Goal: Task Accomplishment & Management: Manage account settings

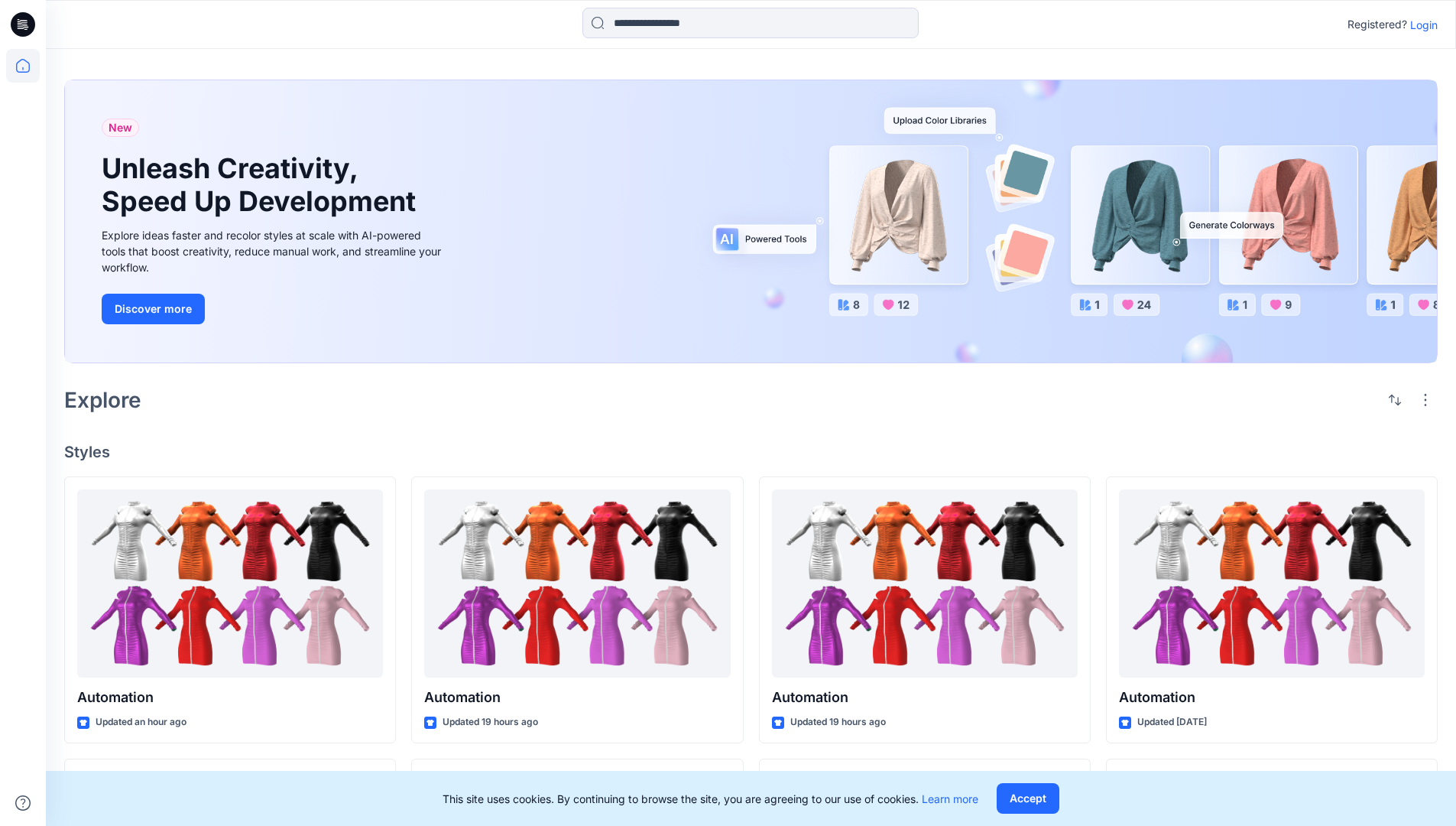
click at [1420, 24] on p "Login" at bounding box center [1424, 24] width 28 height 16
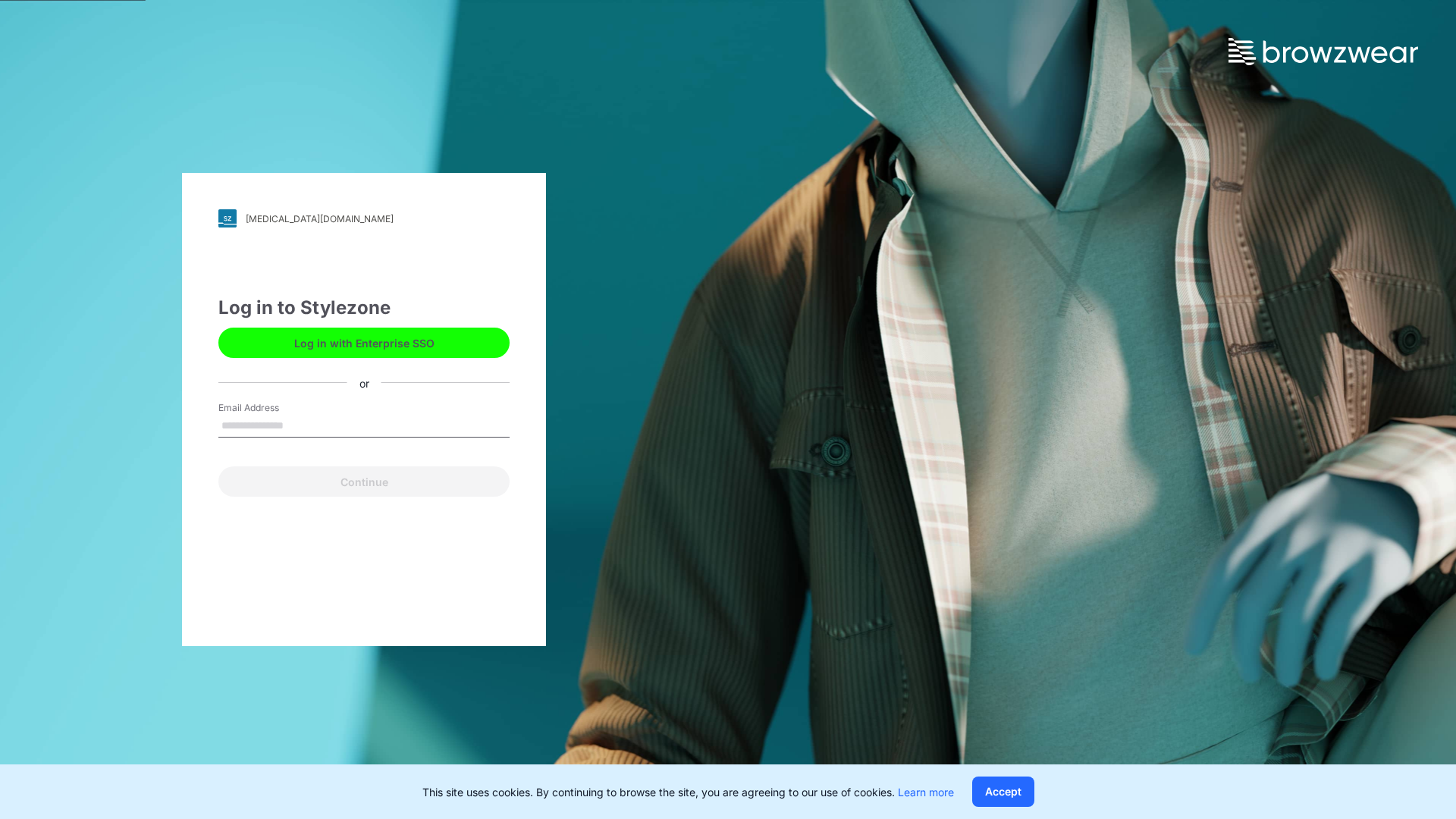
click at [300, 425] on input "Email Address" at bounding box center [364, 426] width 291 height 23
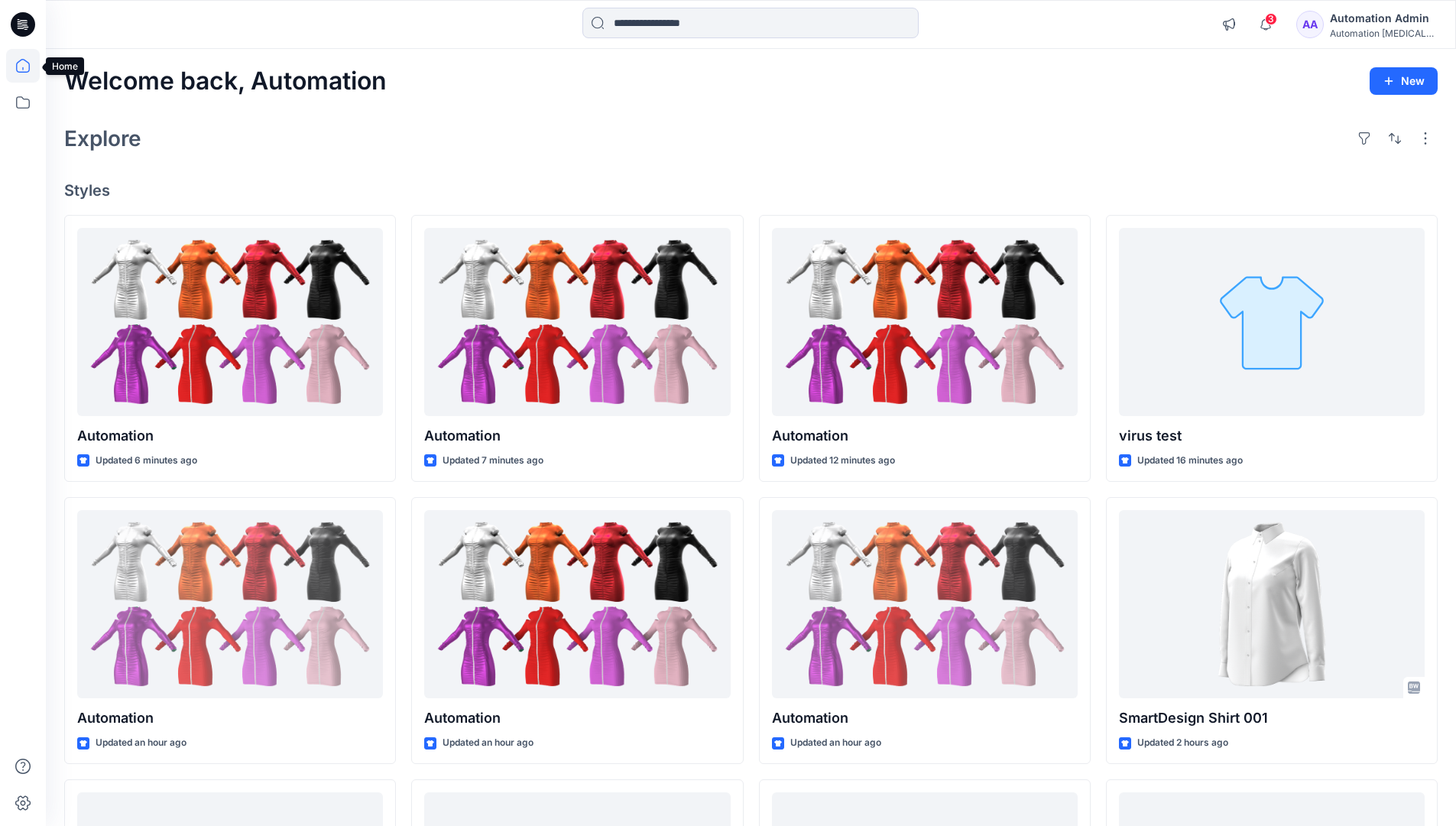
click at [29, 65] on icon at bounding box center [22, 65] width 13 height 13
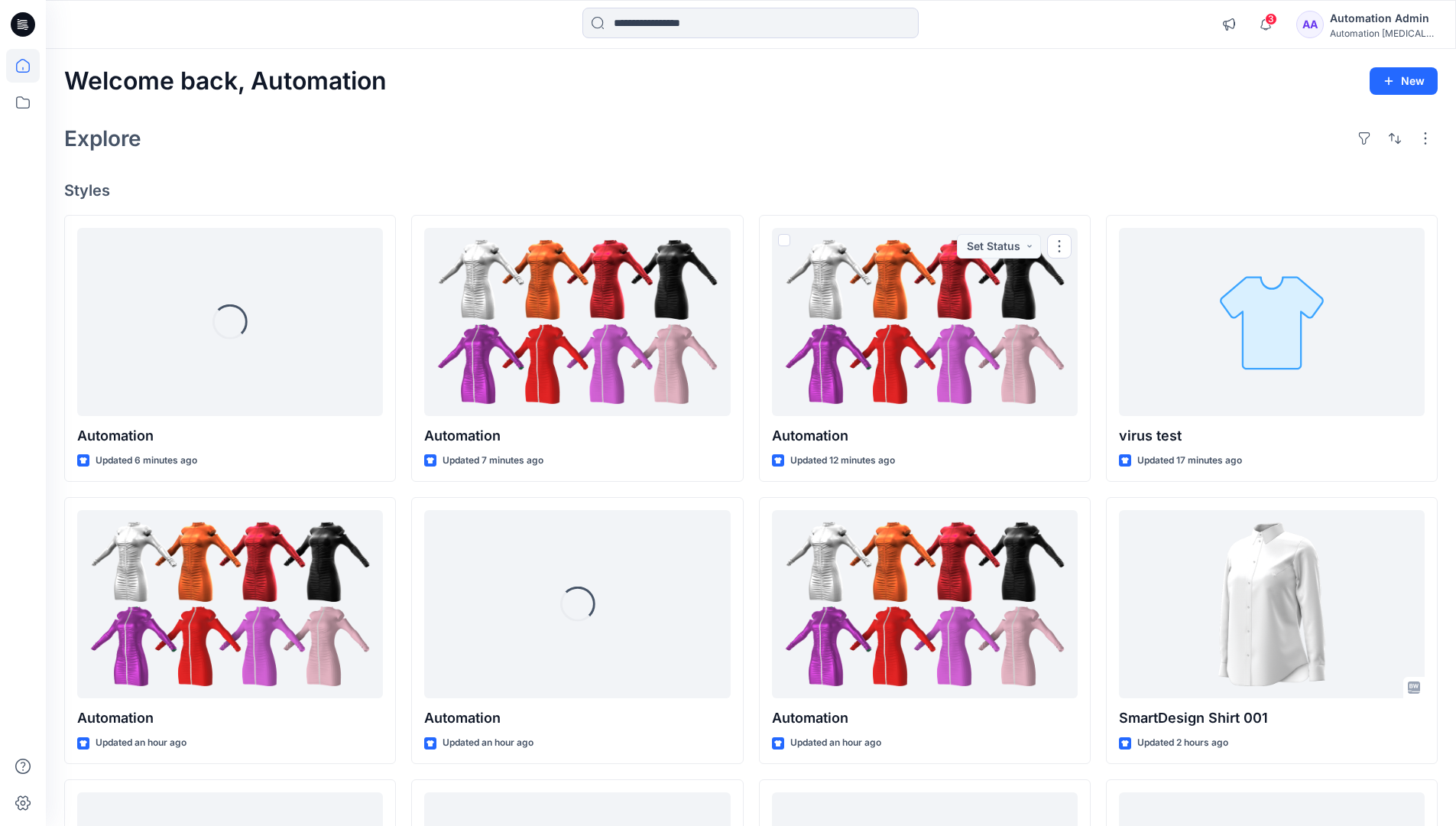
click at [1366, 17] on div "Automation Admin" at bounding box center [1383, 18] width 107 height 18
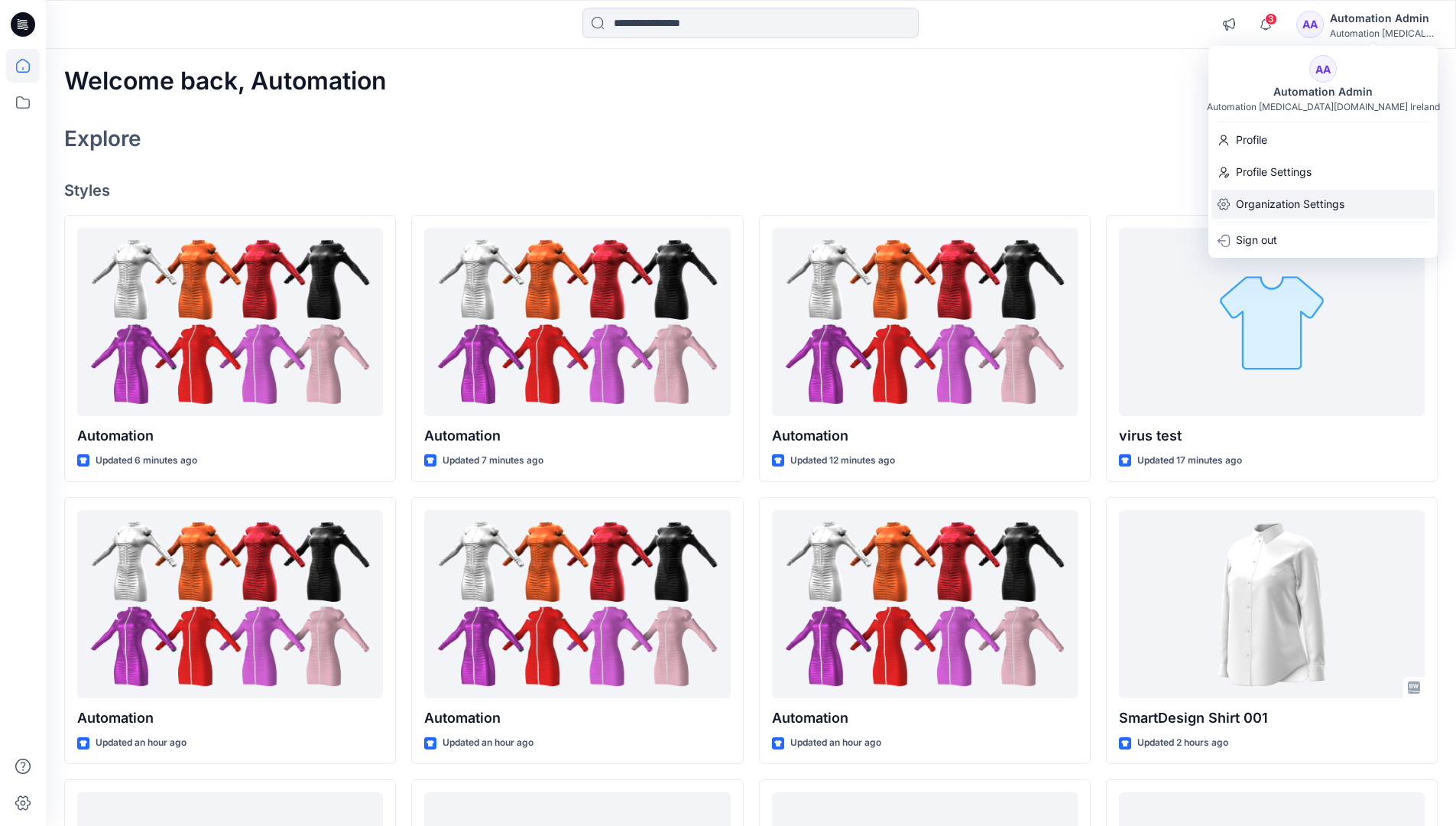
click at [1329, 206] on p "Organization Settings" at bounding box center [1290, 204] width 109 height 29
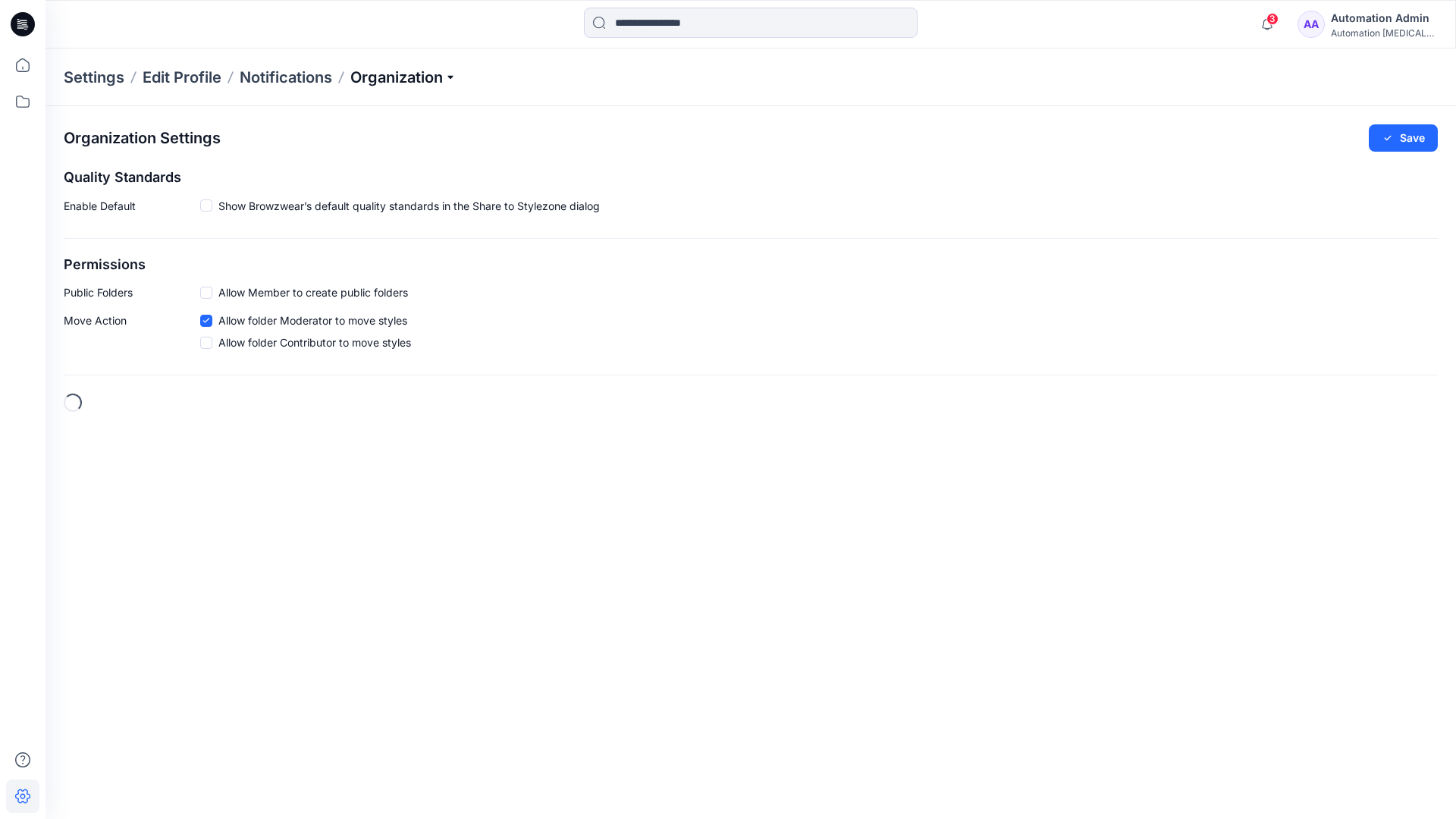
click at [435, 81] on p "Organization" at bounding box center [404, 77] width 106 height 21
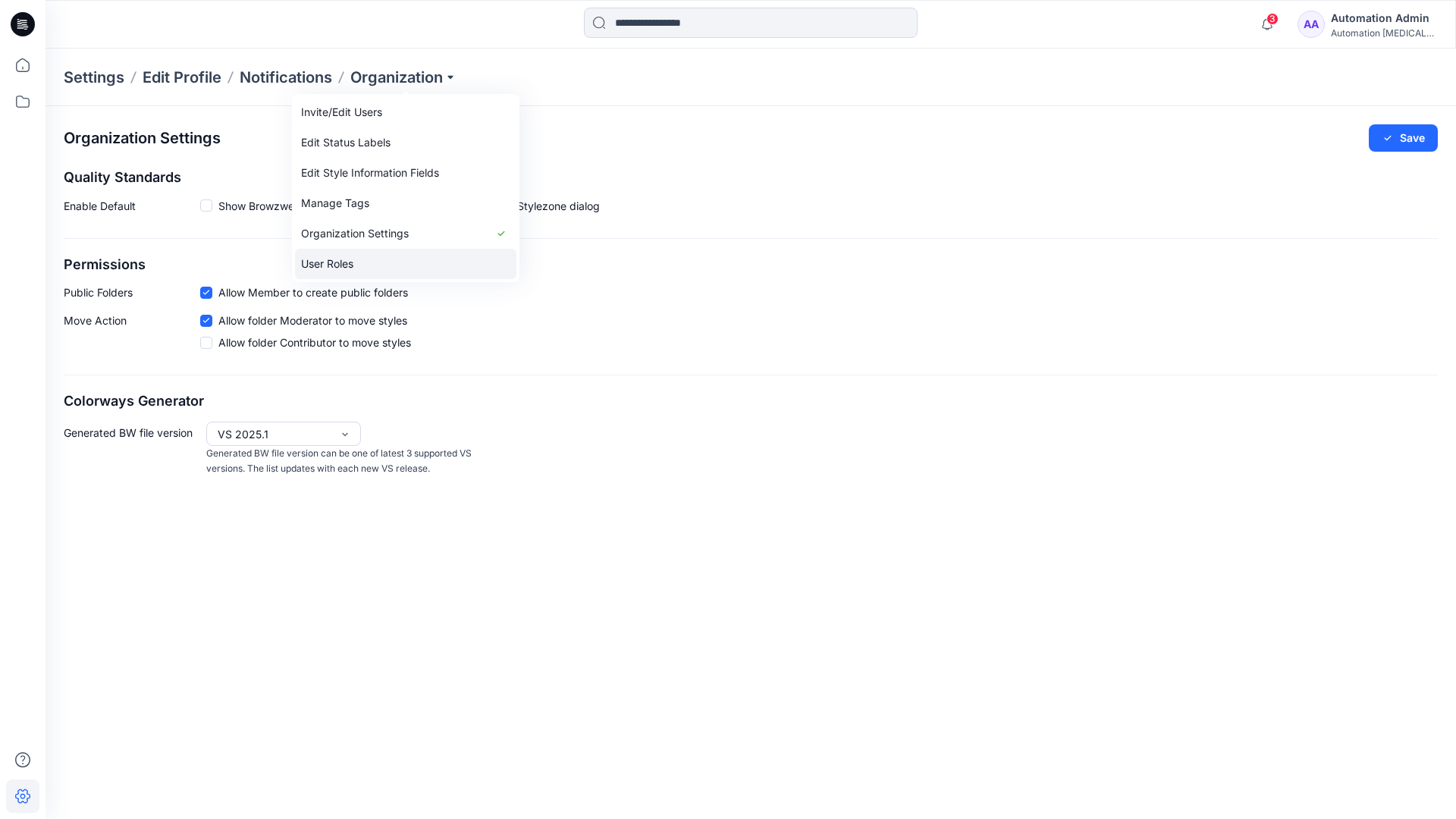
click at [404, 258] on link "User Roles" at bounding box center [405, 264] width 221 height 31
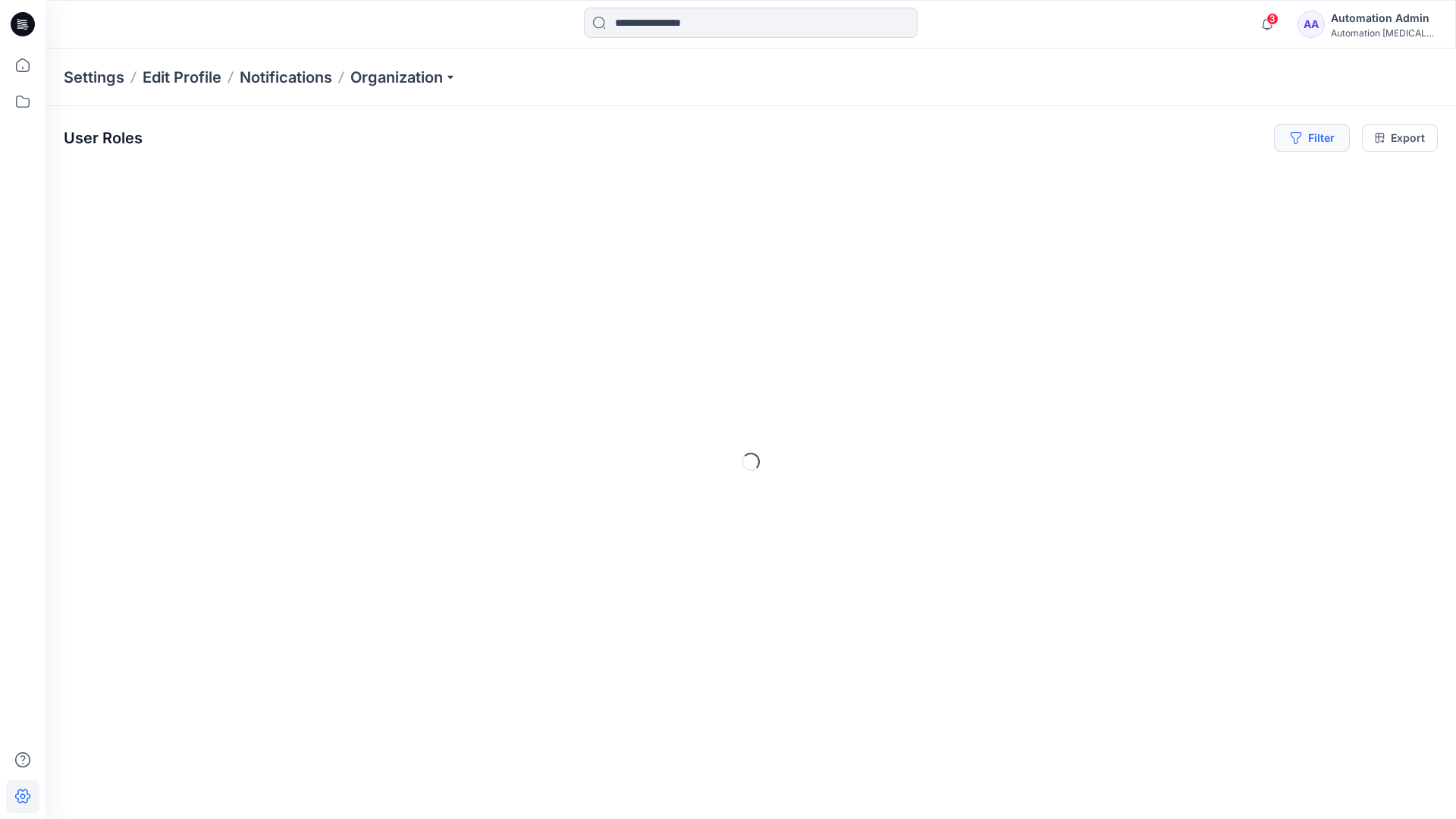
click at [1324, 144] on button "Filter" at bounding box center [1311, 138] width 76 height 27
type input "*****"
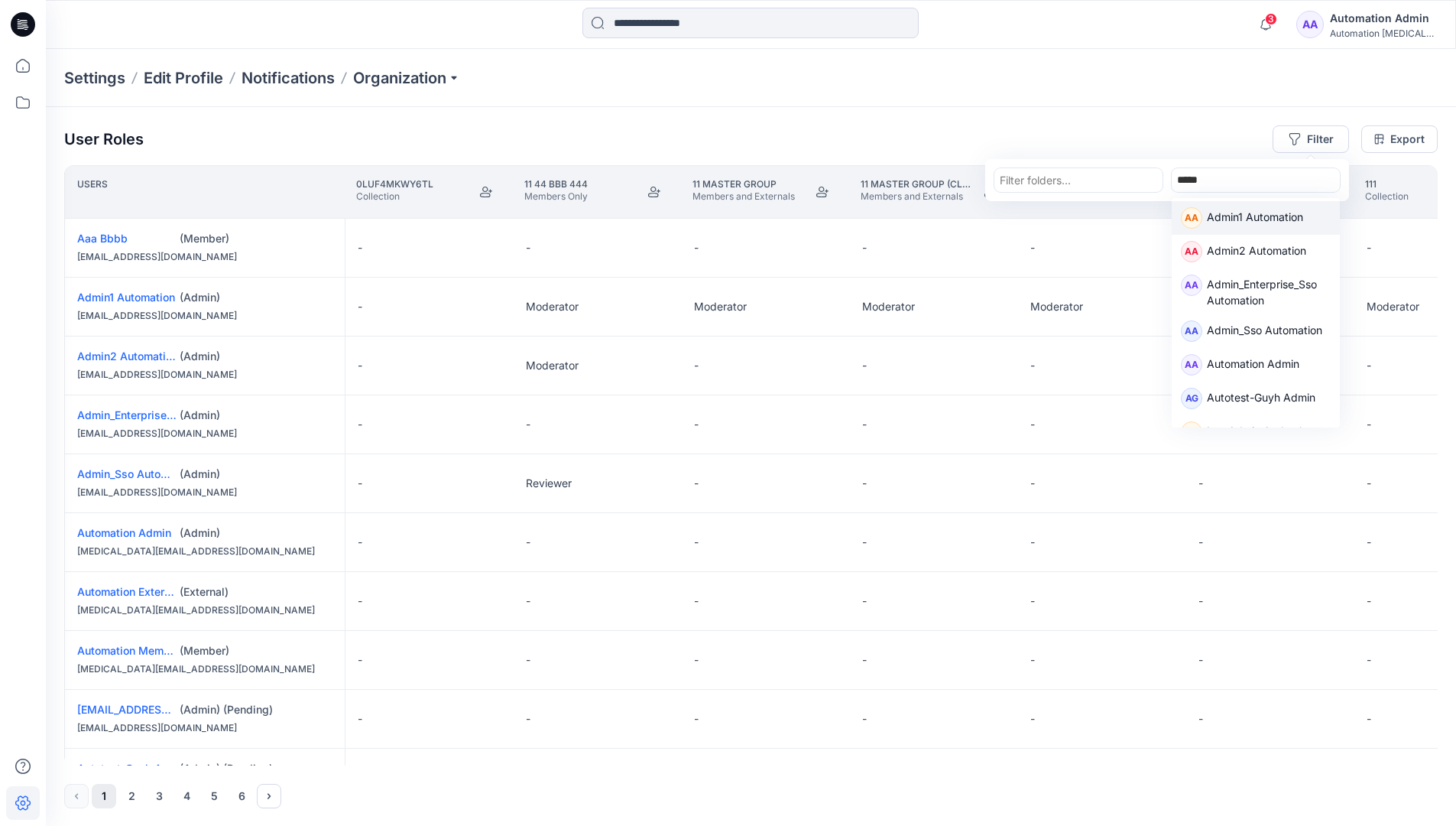
click at [1235, 213] on p "Admin1 Automation" at bounding box center [1255, 219] width 96 height 20
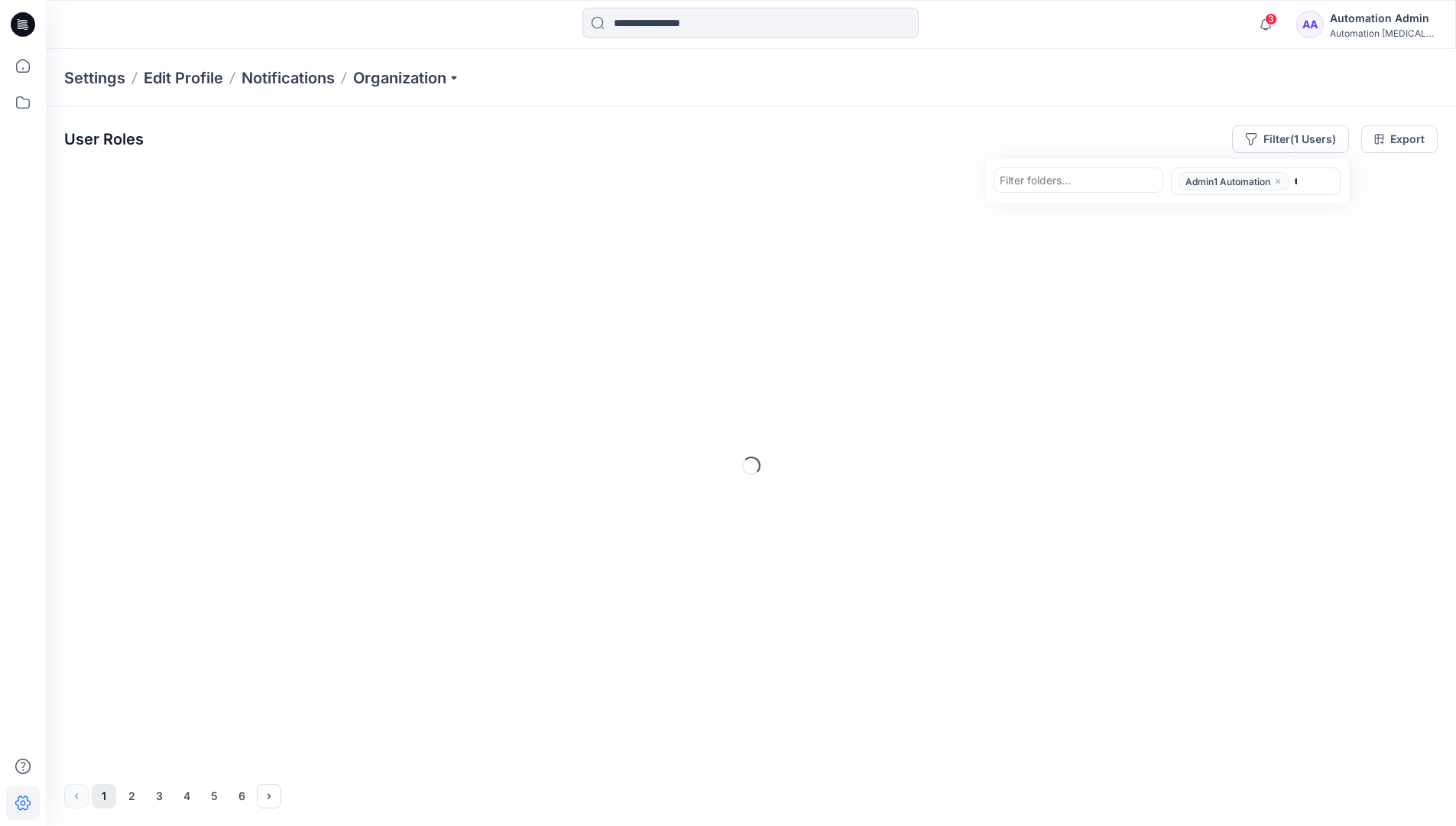
type input "******"
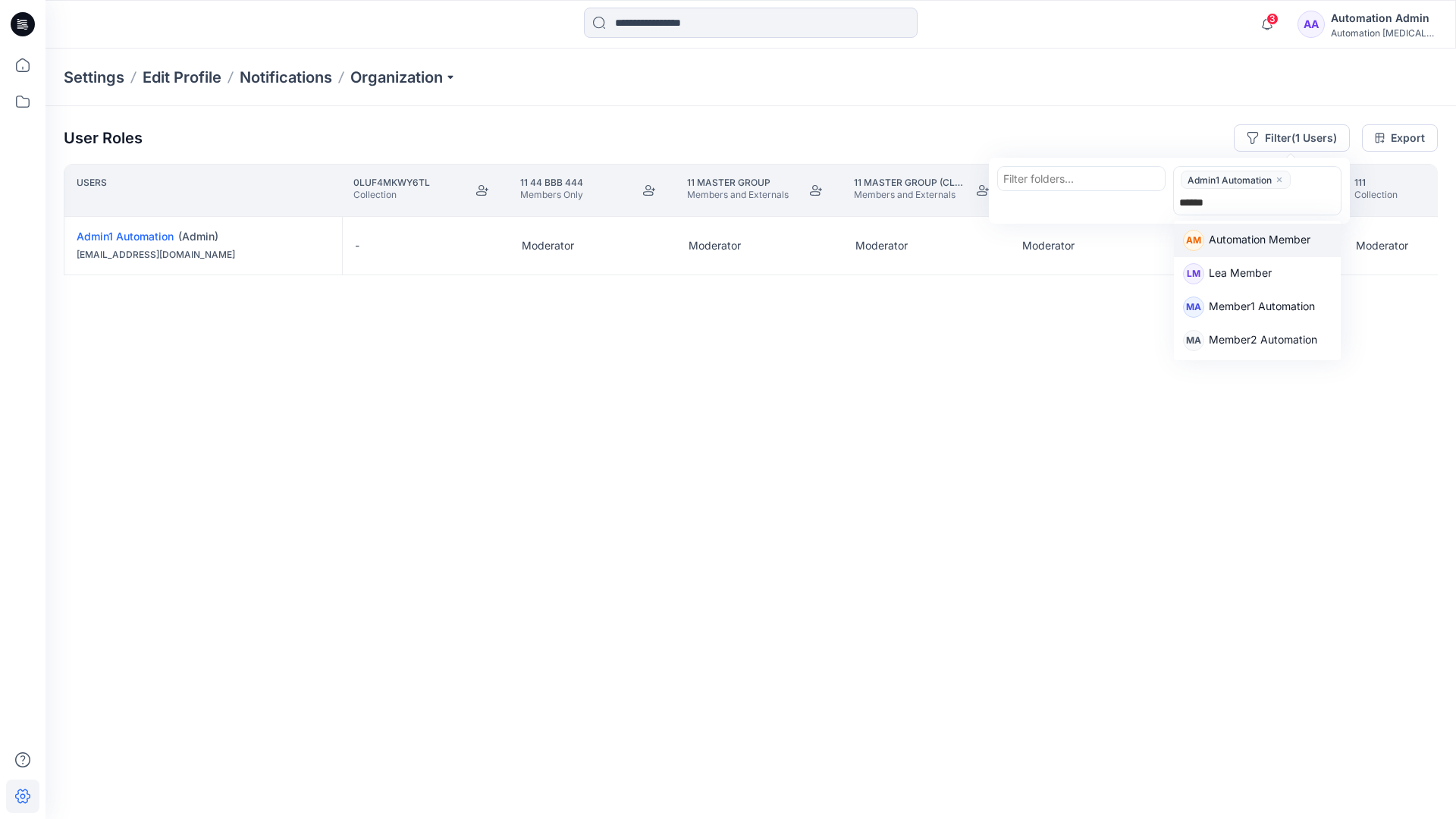
click at [1267, 236] on p "Automation Member" at bounding box center [1260, 241] width 102 height 20
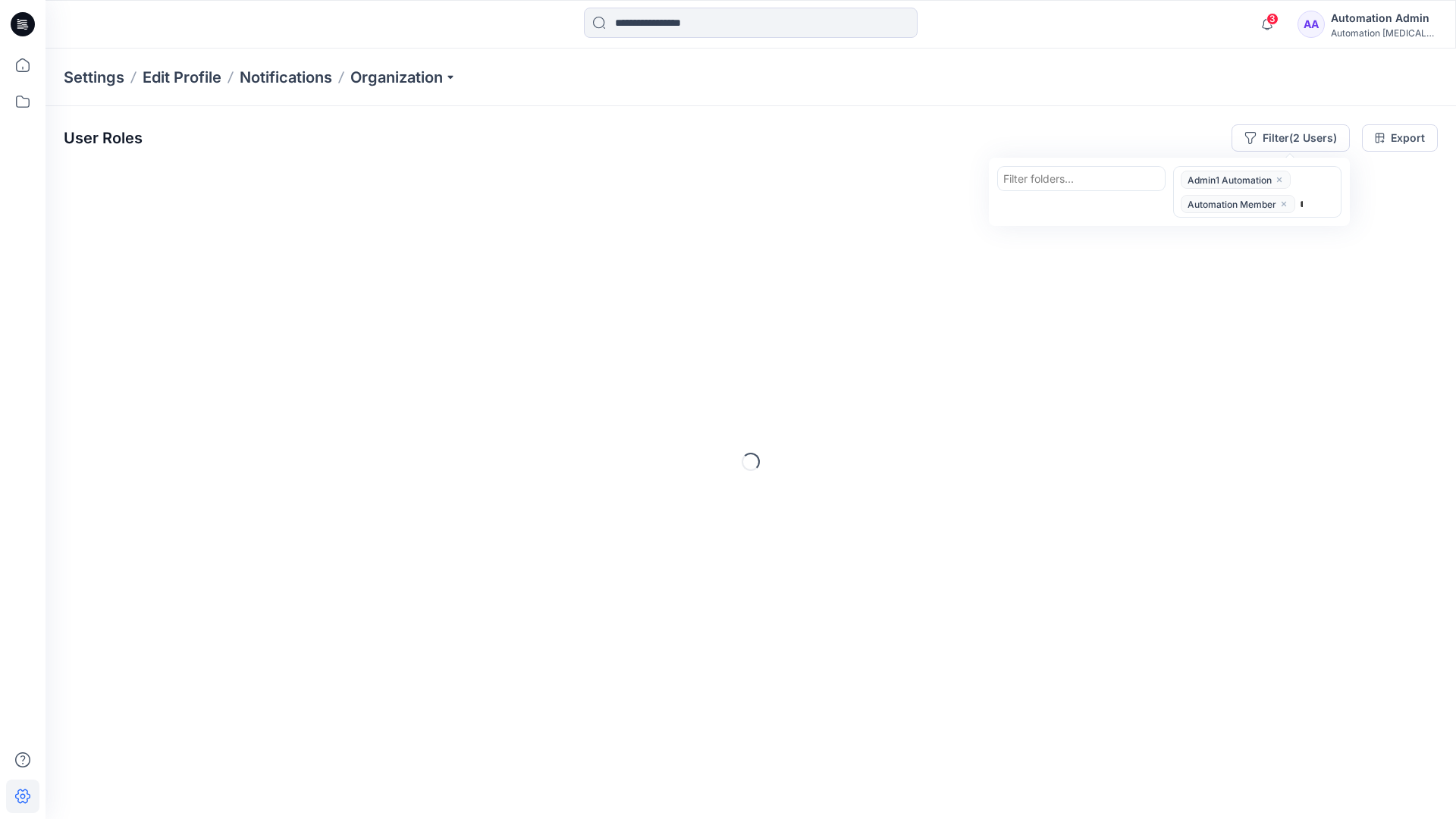
type input "********"
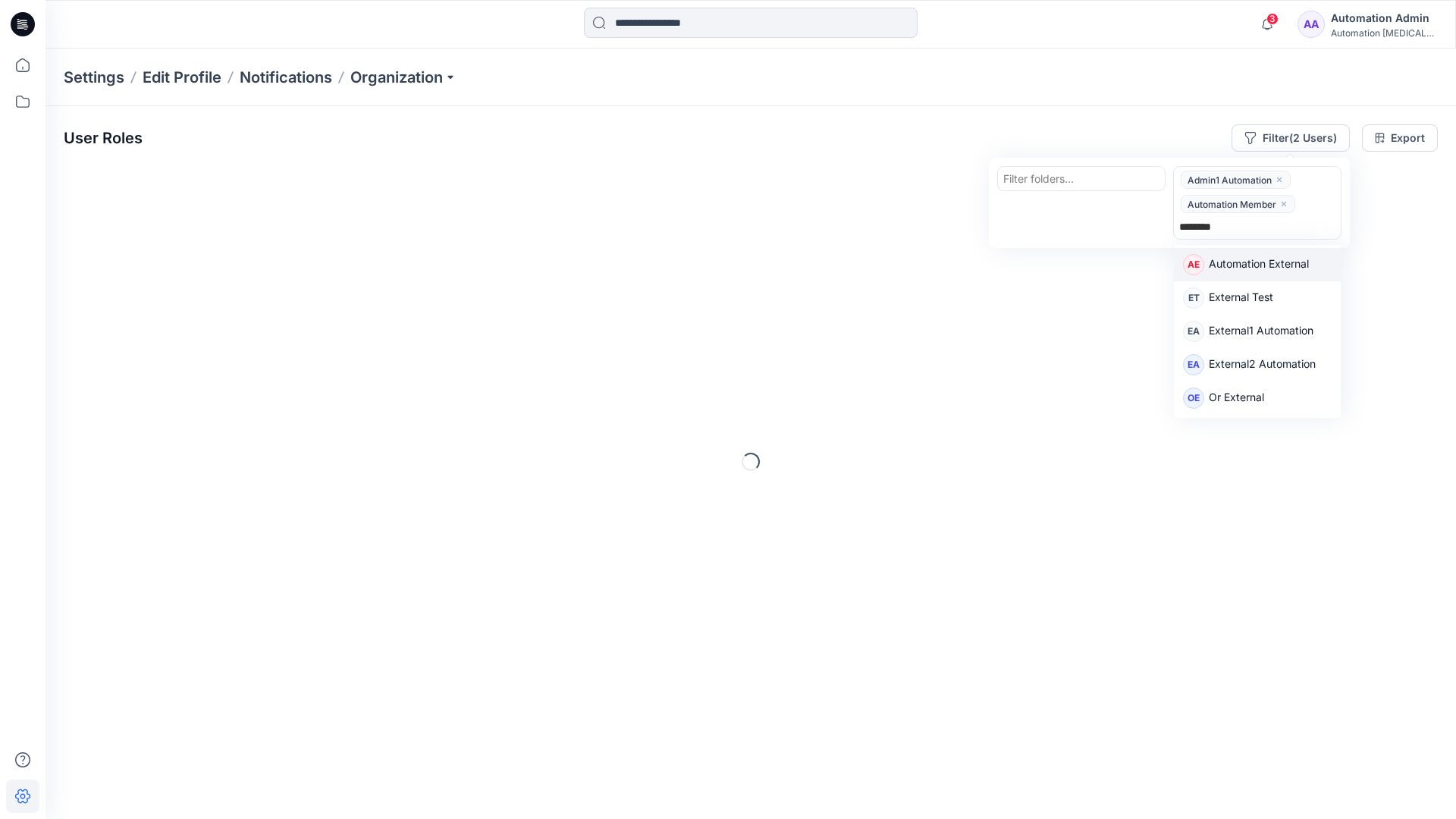
click at [1282, 268] on p "Automation External" at bounding box center [1259, 265] width 100 height 20
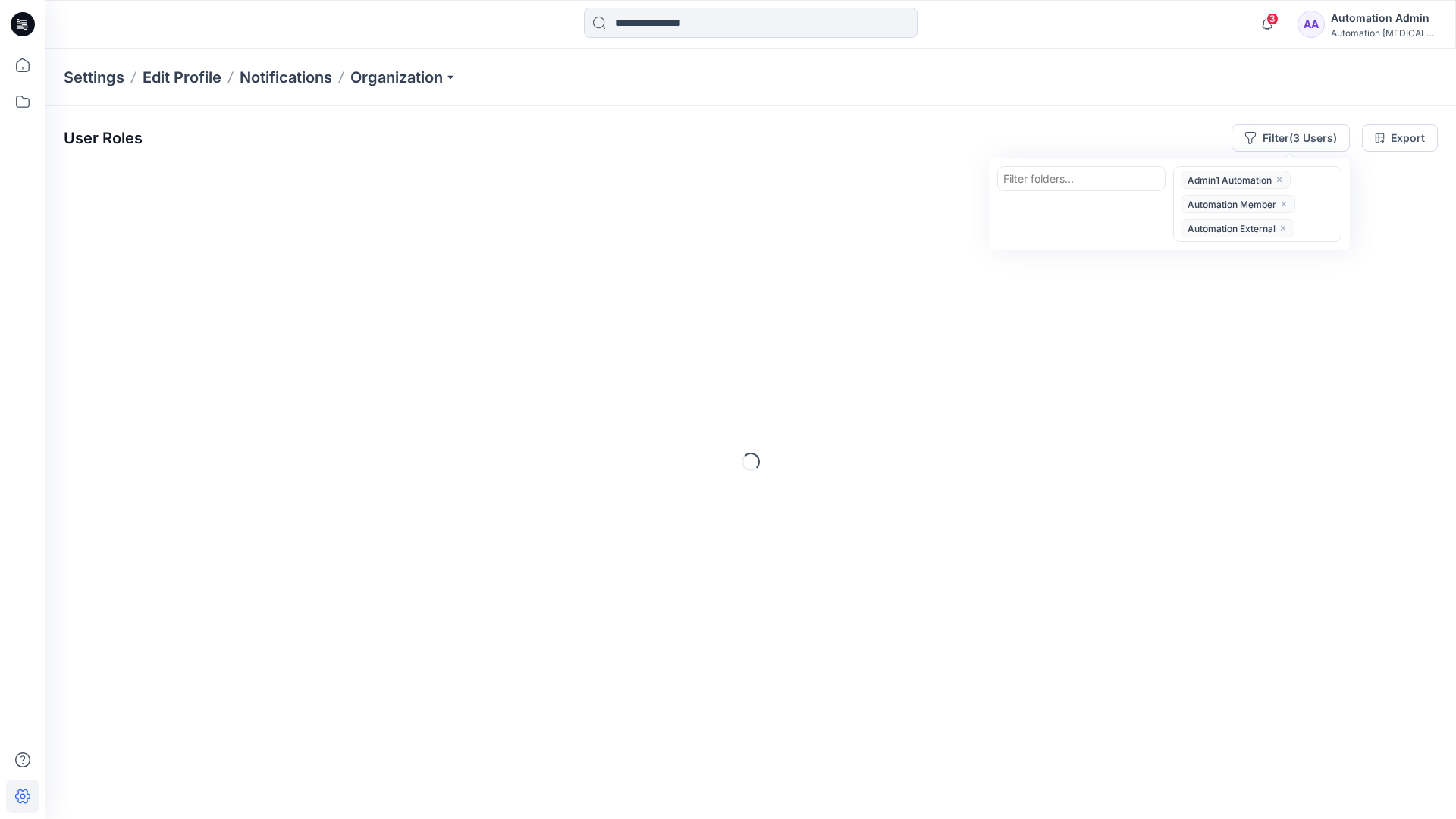
click at [1041, 128] on div "User Roles Filter (3 Users) Filter folders... option Automation External, selec…" at bounding box center [750, 138] width 1374 height 27
click at [1275, 135] on button "Filter (3 Users)" at bounding box center [1290, 138] width 118 height 27
click at [1050, 176] on div at bounding box center [1081, 178] width 156 height 19
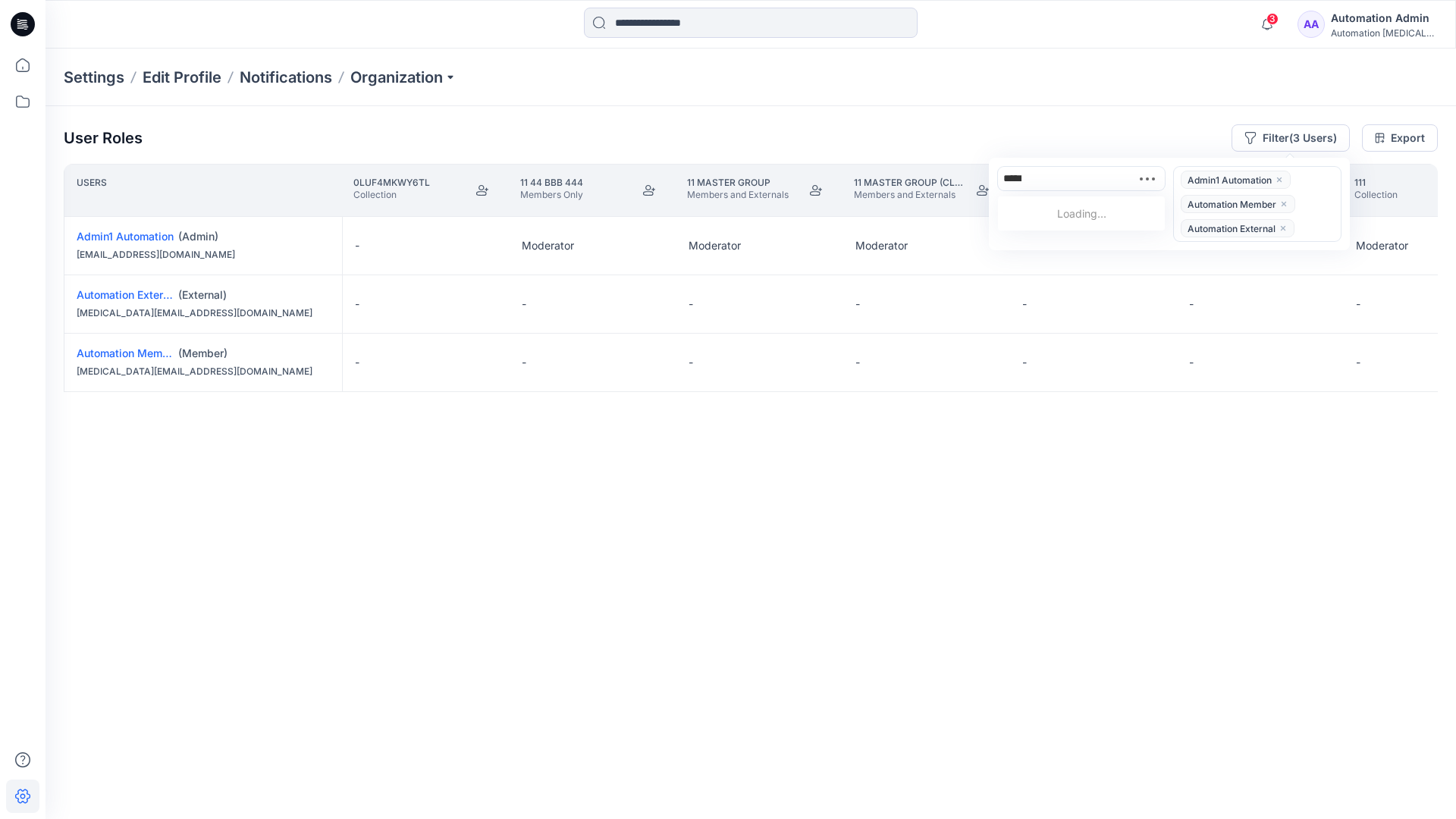
type input "******"
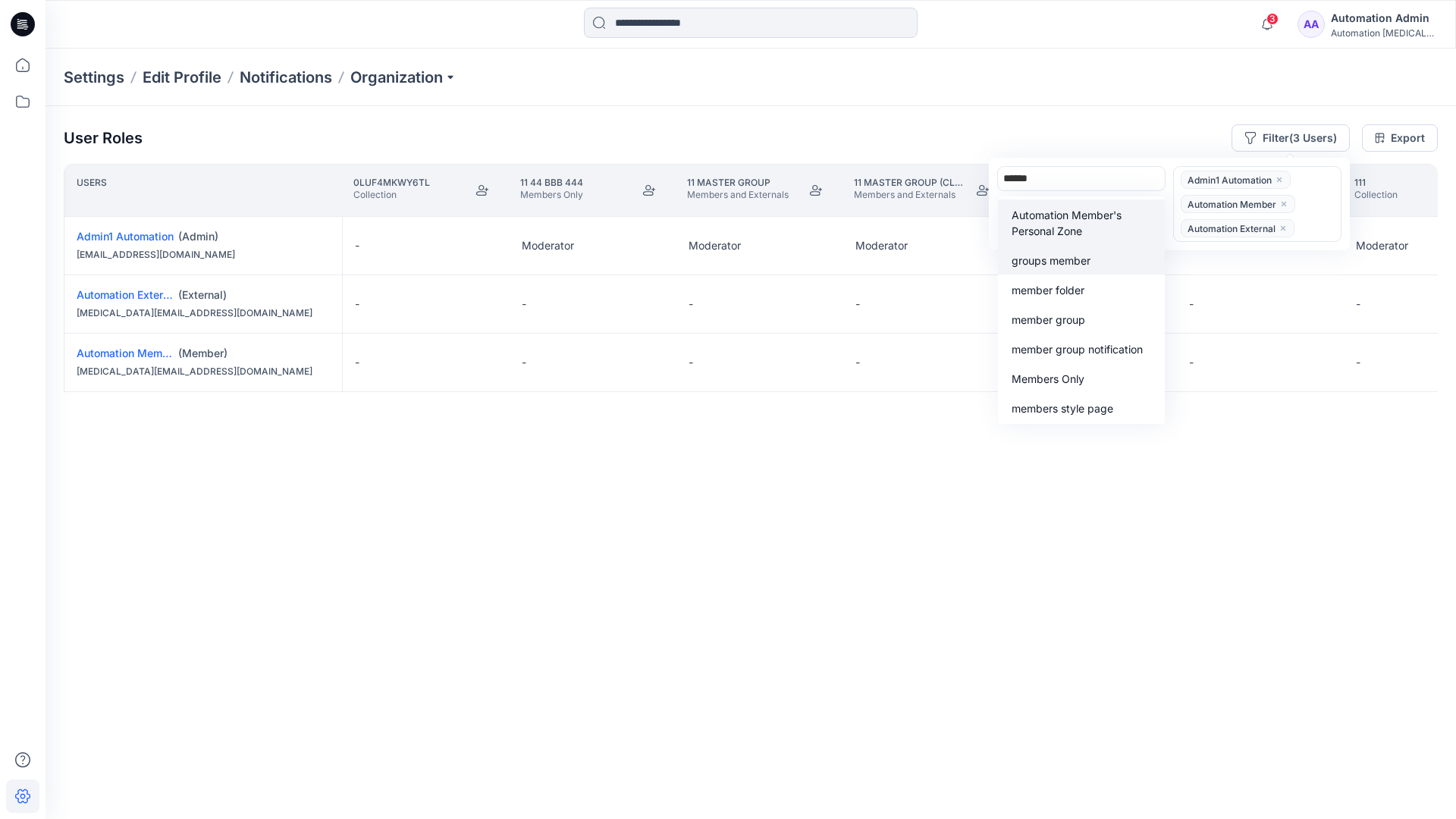
click at [1078, 251] on div "groups member" at bounding box center [1081, 260] width 149 height 17
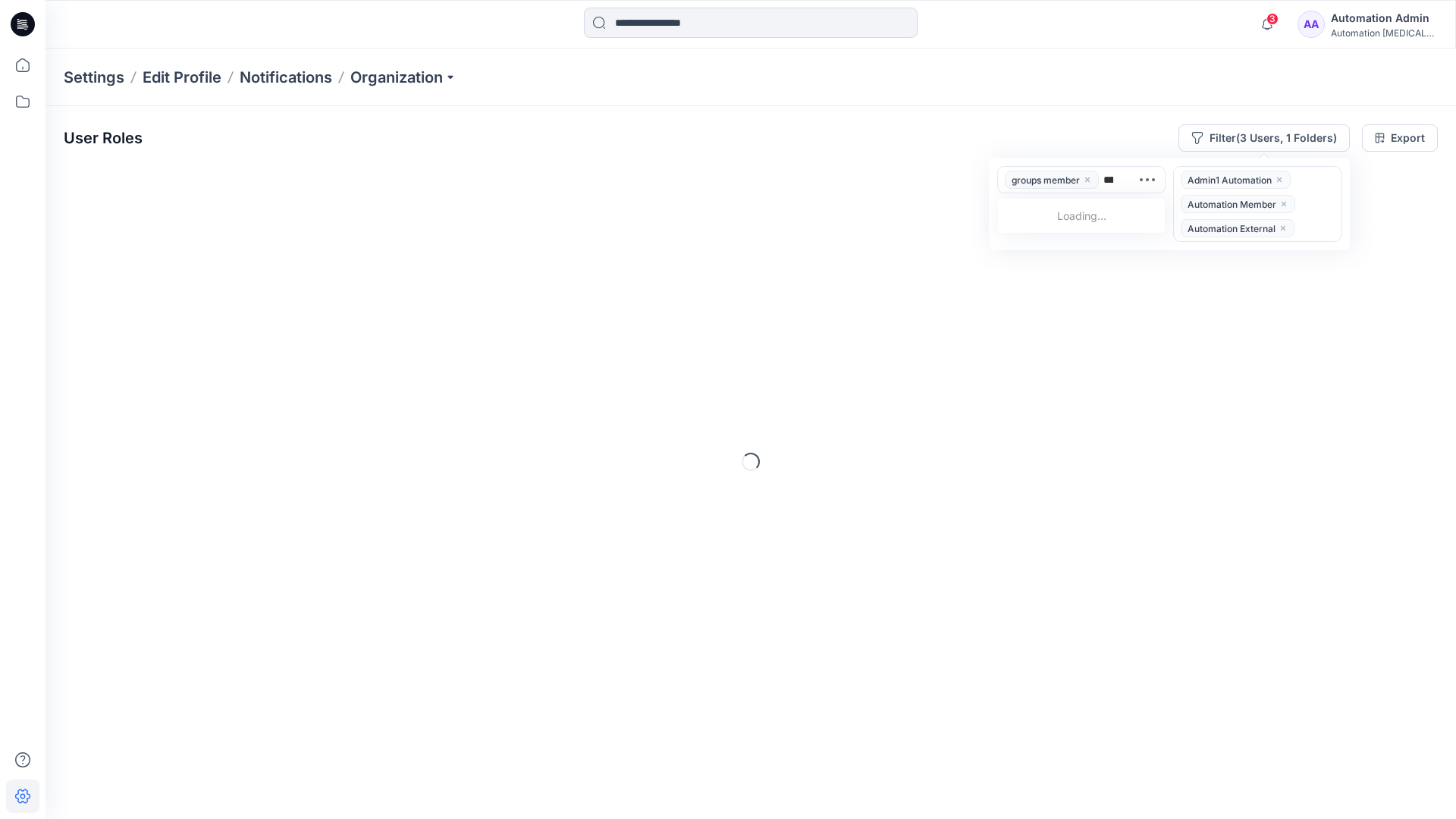
type input "*****"
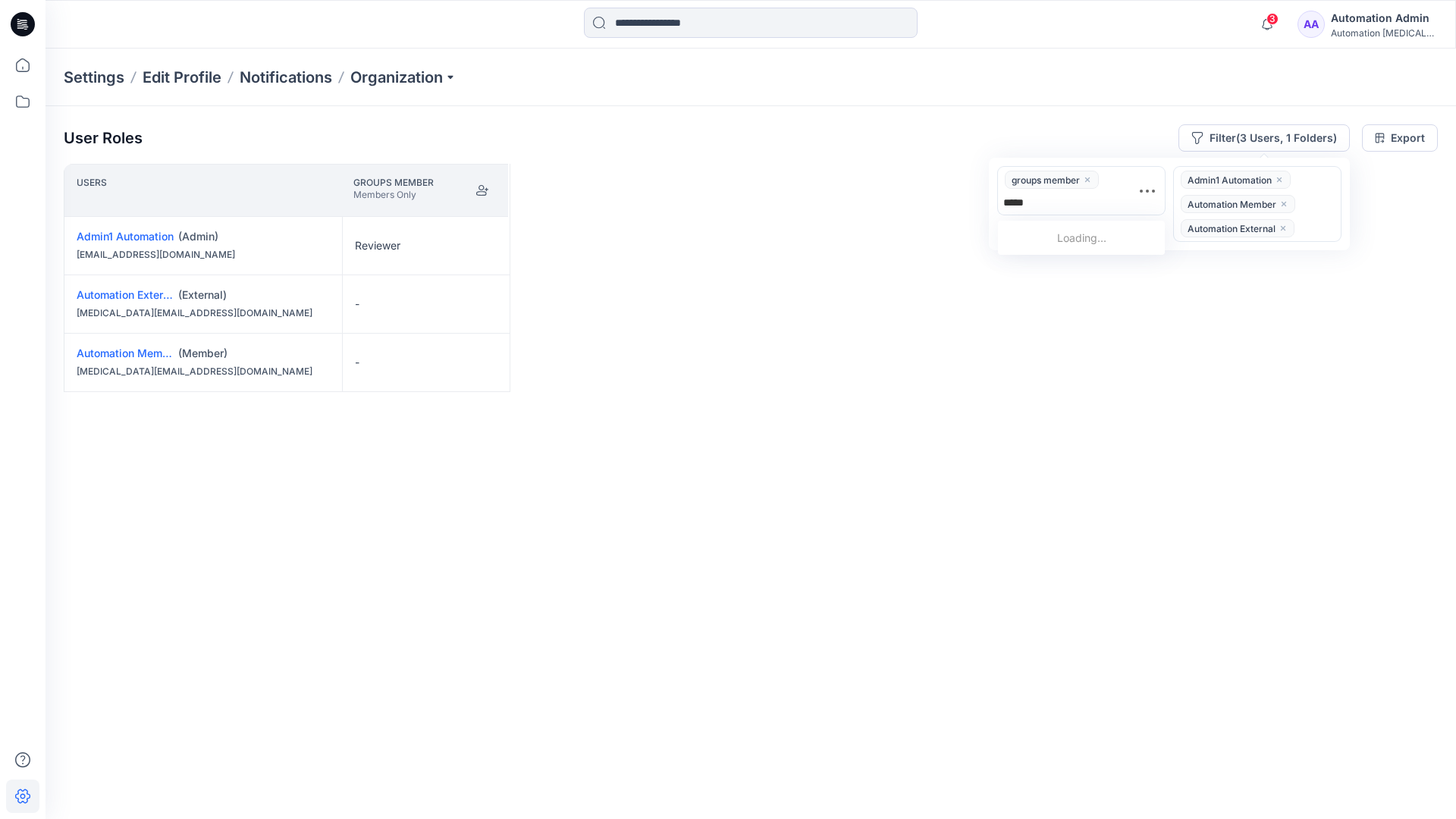
scroll to position [157, 0]
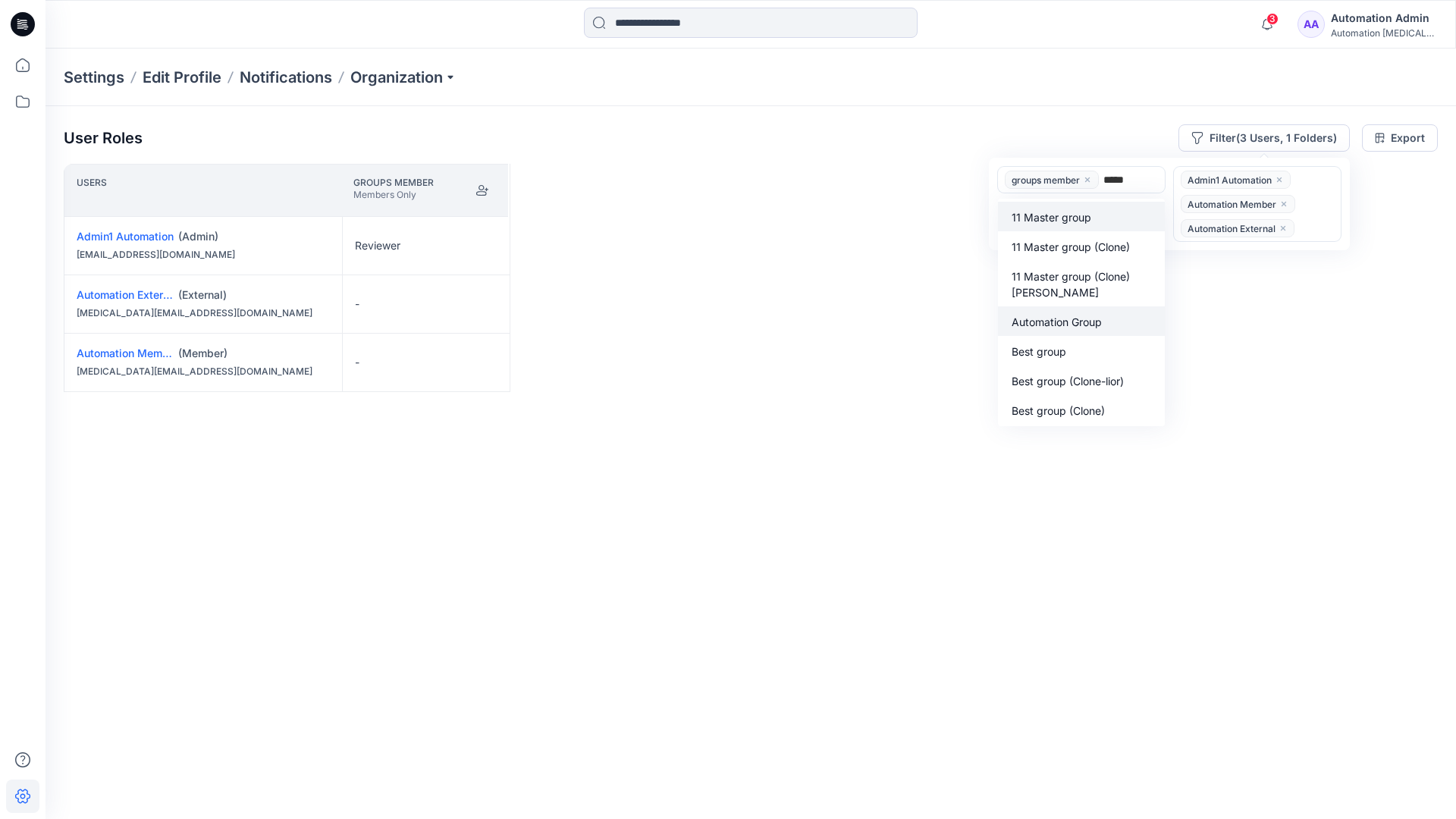
click at [1066, 317] on p "Automation Group" at bounding box center [1056, 321] width 90 height 16
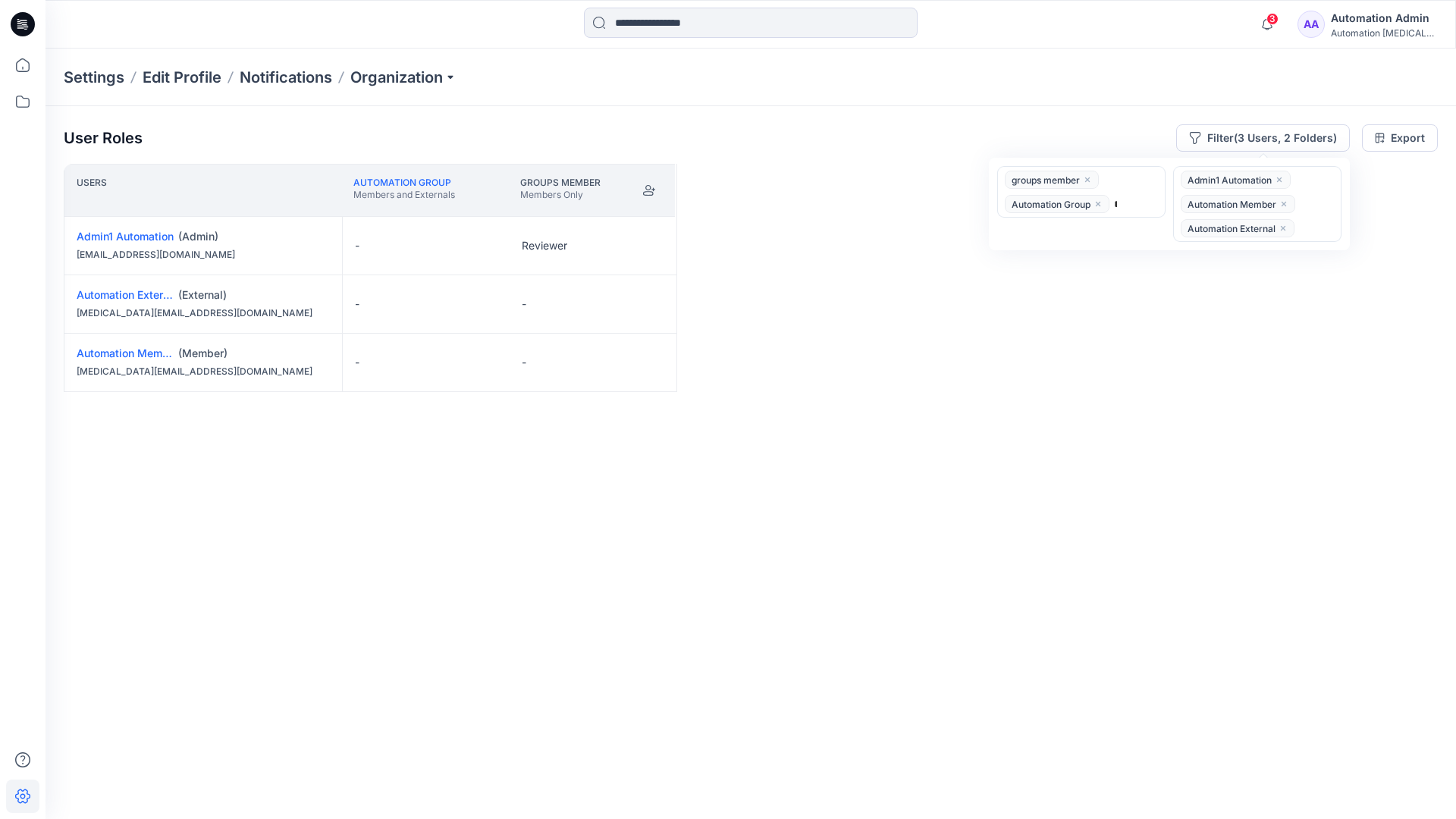
type input "******"
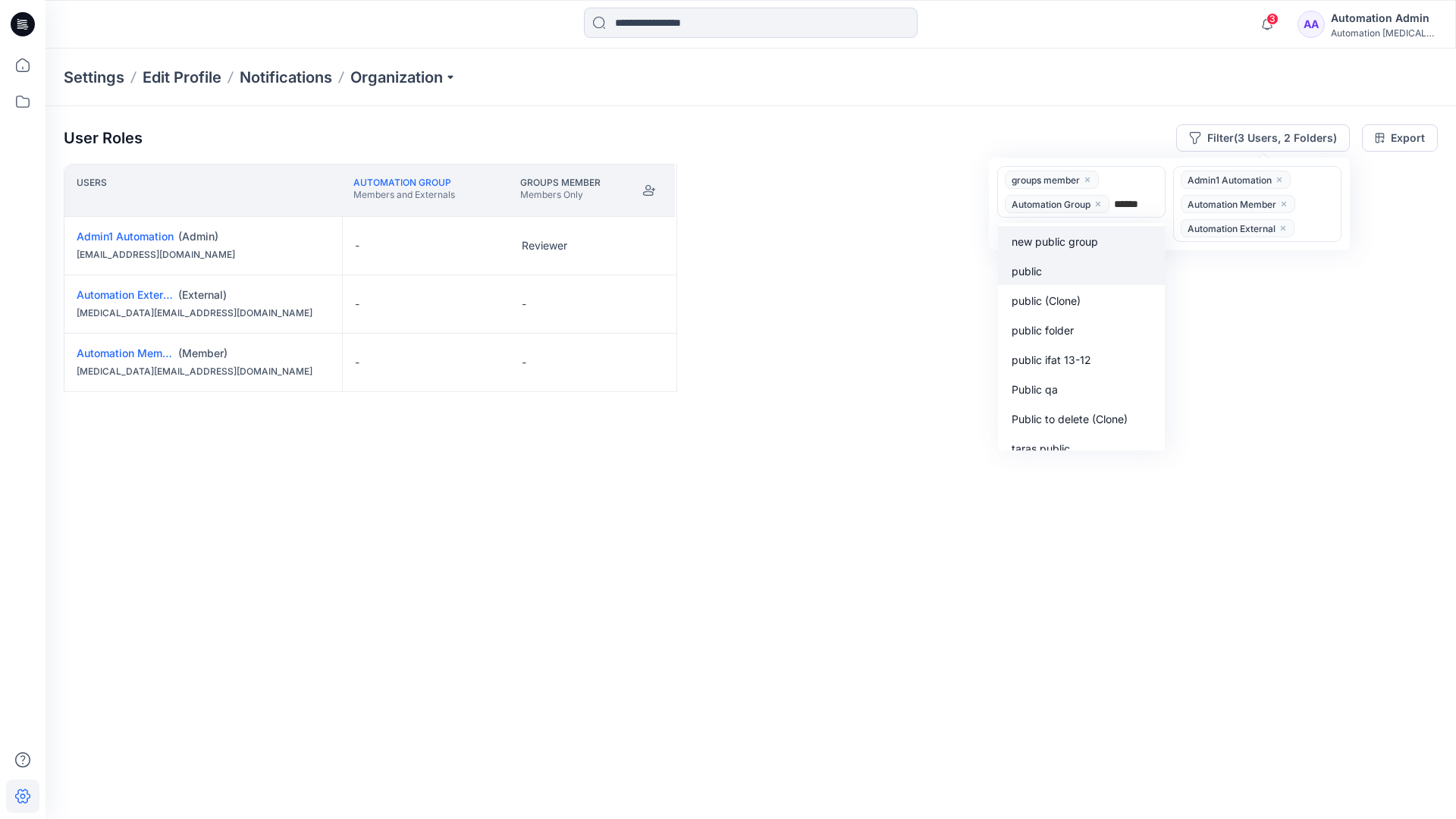
click at [1052, 266] on div "public" at bounding box center [1081, 270] width 149 height 17
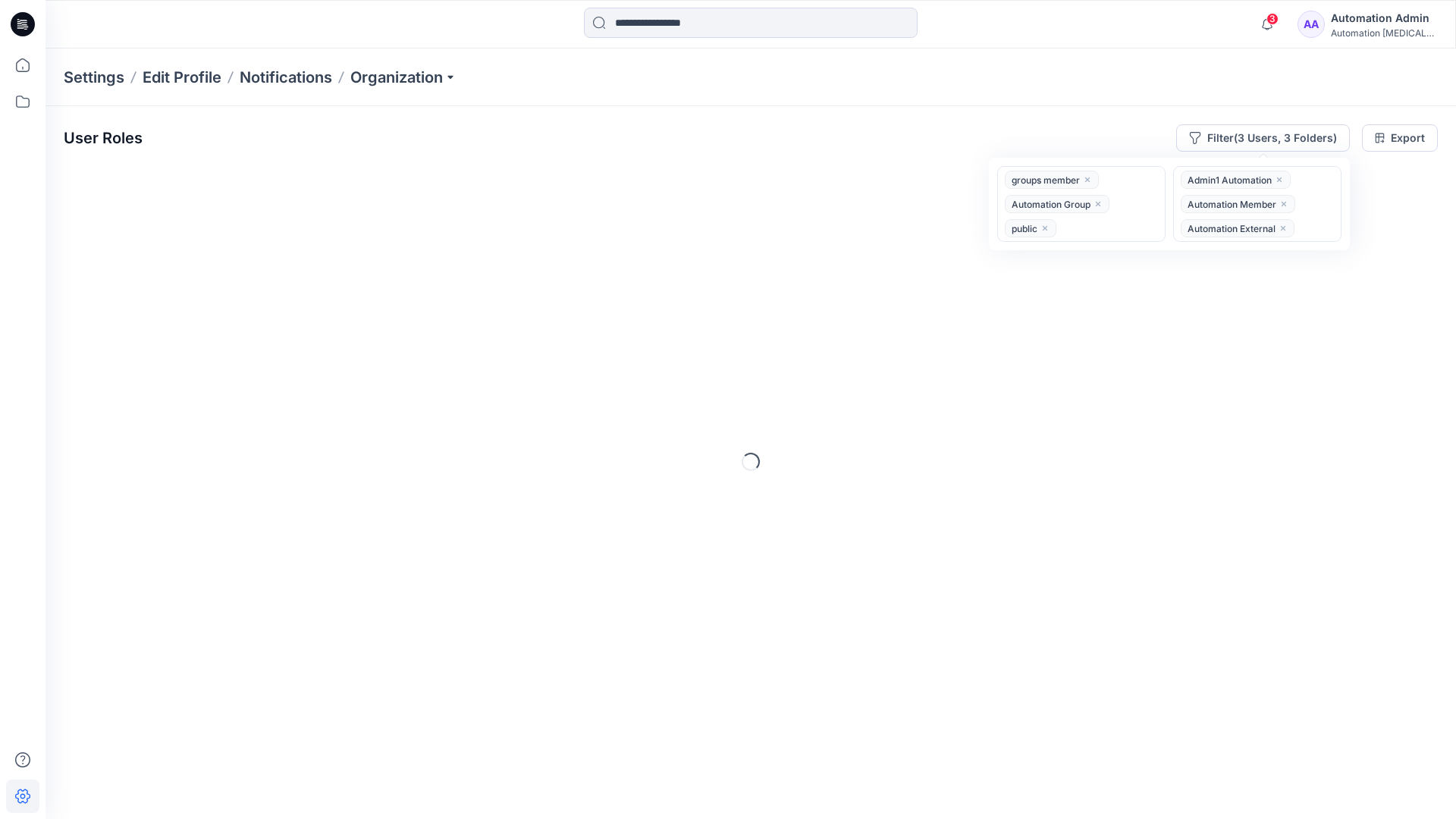
click at [849, 112] on div "User Roles Filter (3 Users, 3 Folders) option public, selected. groups member A…" at bounding box center [750, 442] width 1410 height 671
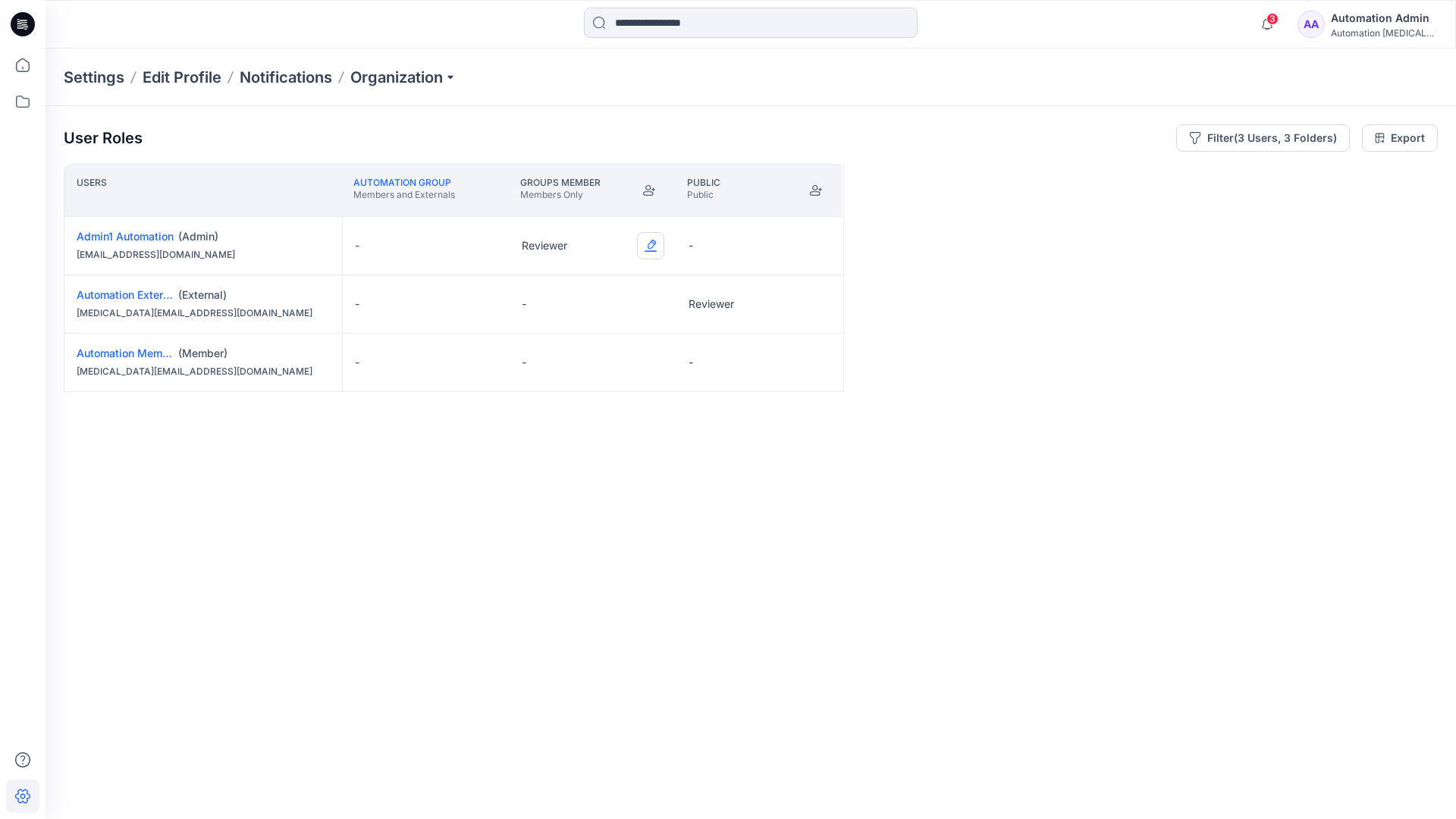
click at [652, 244] on button "Edit Role" at bounding box center [650, 246] width 27 height 27
click at [594, 306] on button "Reviewer" at bounding box center [579, 309] width 164 height 27
click at [817, 302] on button "Edit Role" at bounding box center [817, 304] width 27 height 27
click at [766, 368] on button "Reviewer" at bounding box center [746, 368] width 164 height 27
click at [816, 364] on button "Edit Role" at bounding box center [817, 362] width 27 height 27
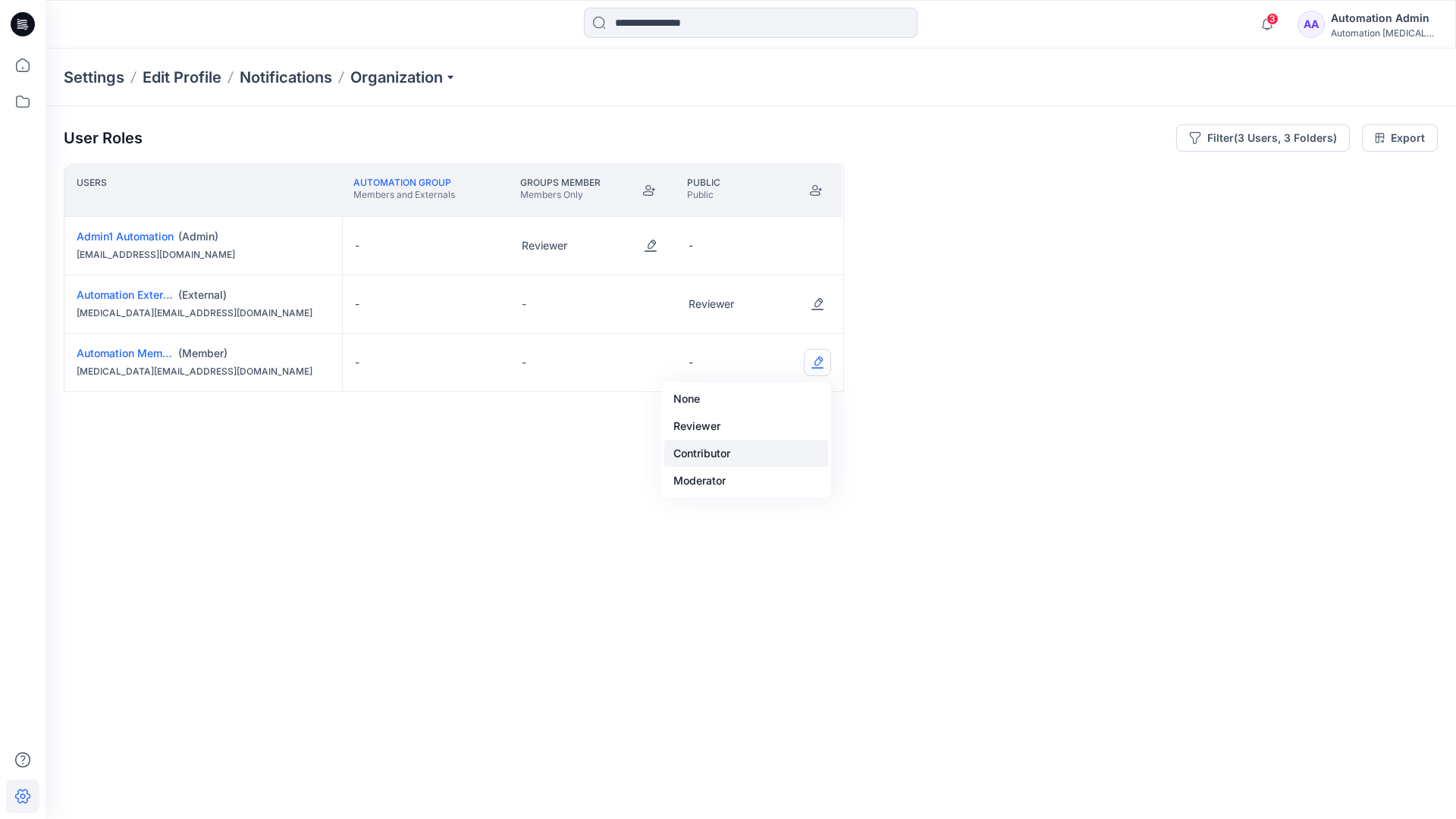
click at [767, 440] on button "Contributor" at bounding box center [746, 453] width 164 height 27
click at [814, 363] on button "Edit Role" at bounding box center [817, 362] width 27 height 27
click at [778, 398] on button "None" at bounding box center [746, 398] width 164 height 27
click at [653, 294] on button "Edit Role" at bounding box center [650, 304] width 27 height 27
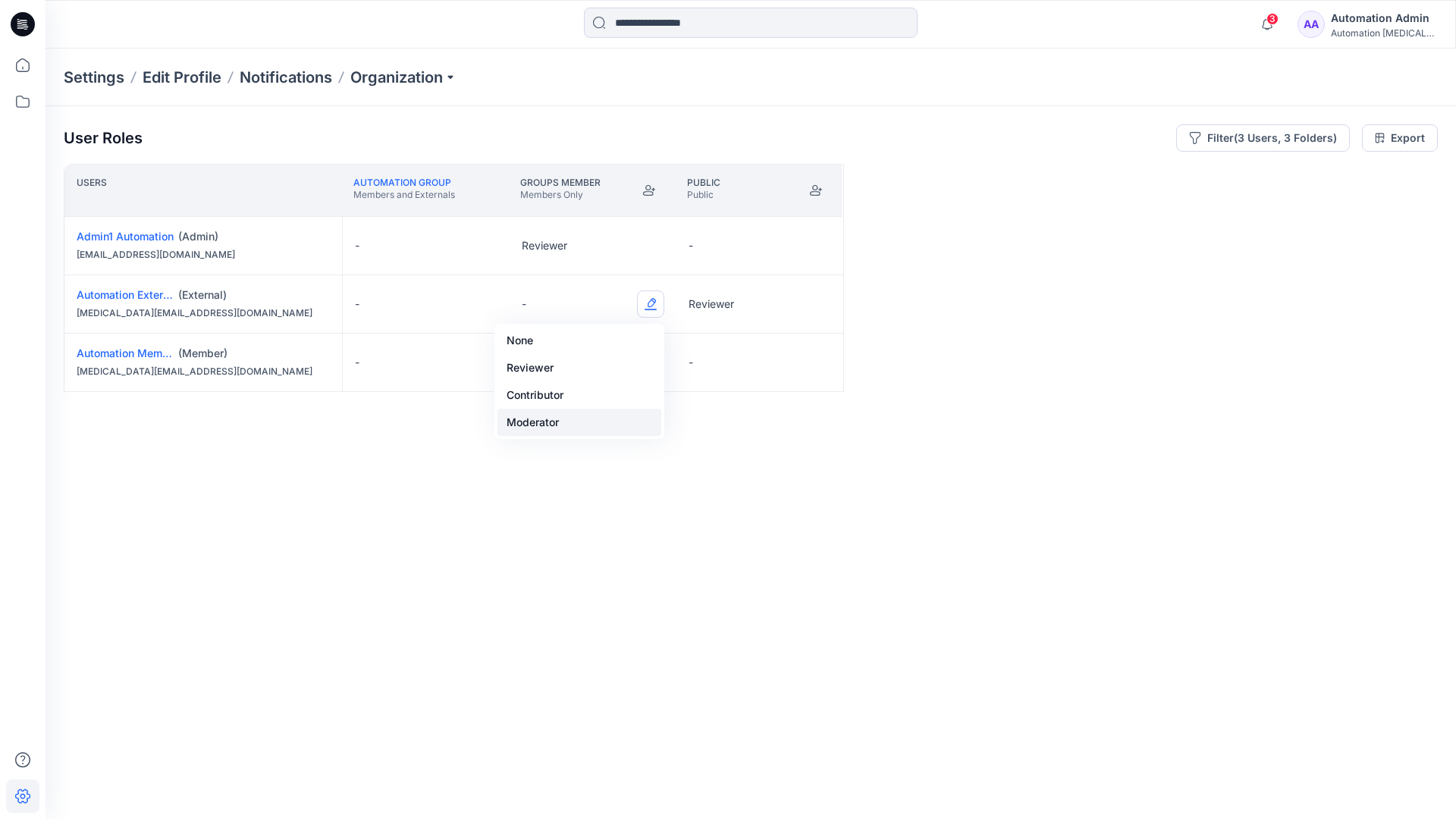
click at [598, 414] on button "Moderator" at bounding box center [579, 422] width 164 height 27
click at [1260, 792] on p "External can not be members in members-only folder" at bounding box center [1329, 785] width 199 height 37
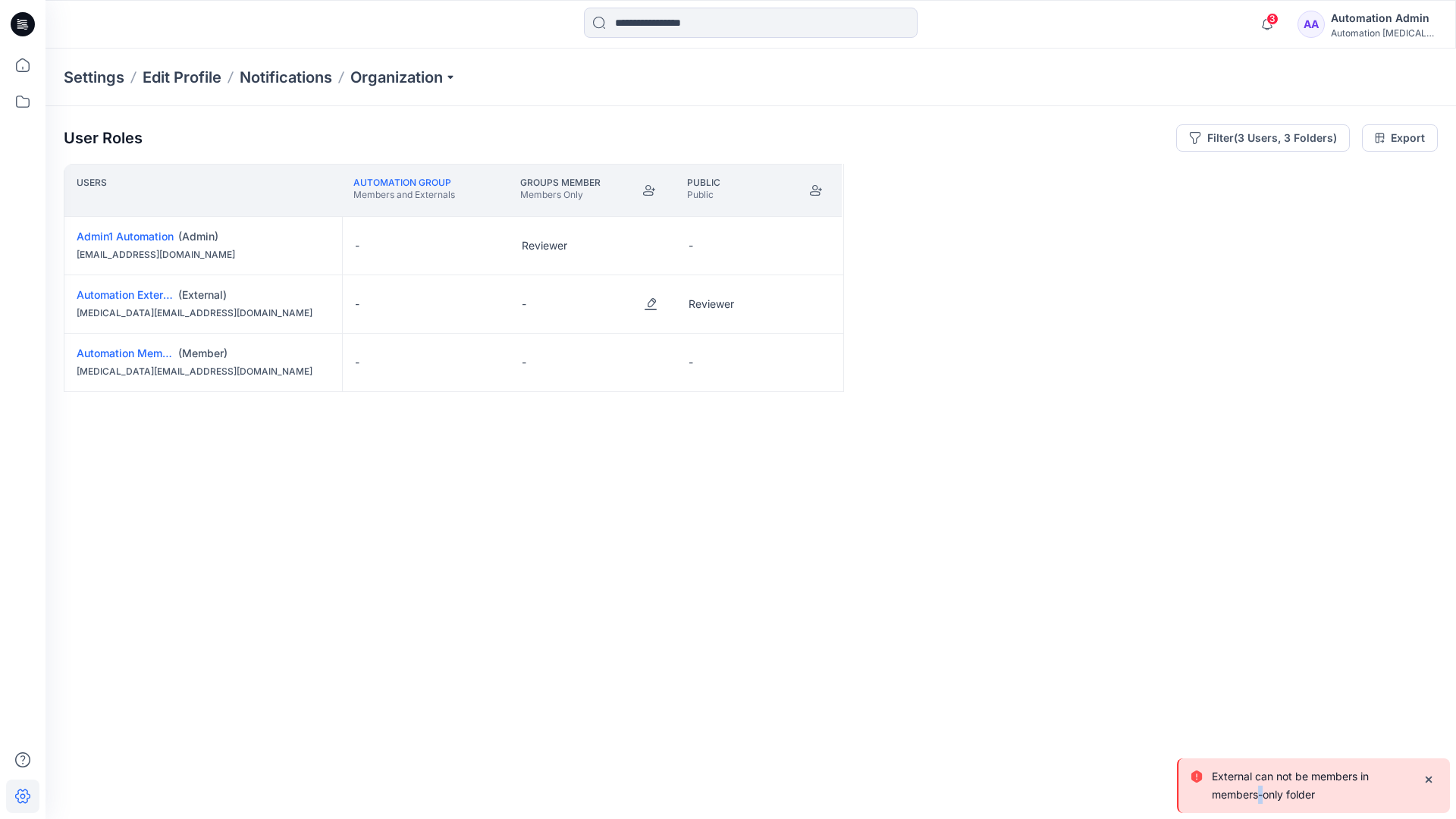
click at [1396, 16] on div "Automation Admin" at bounding box center [1384, 18] width 106 height 18
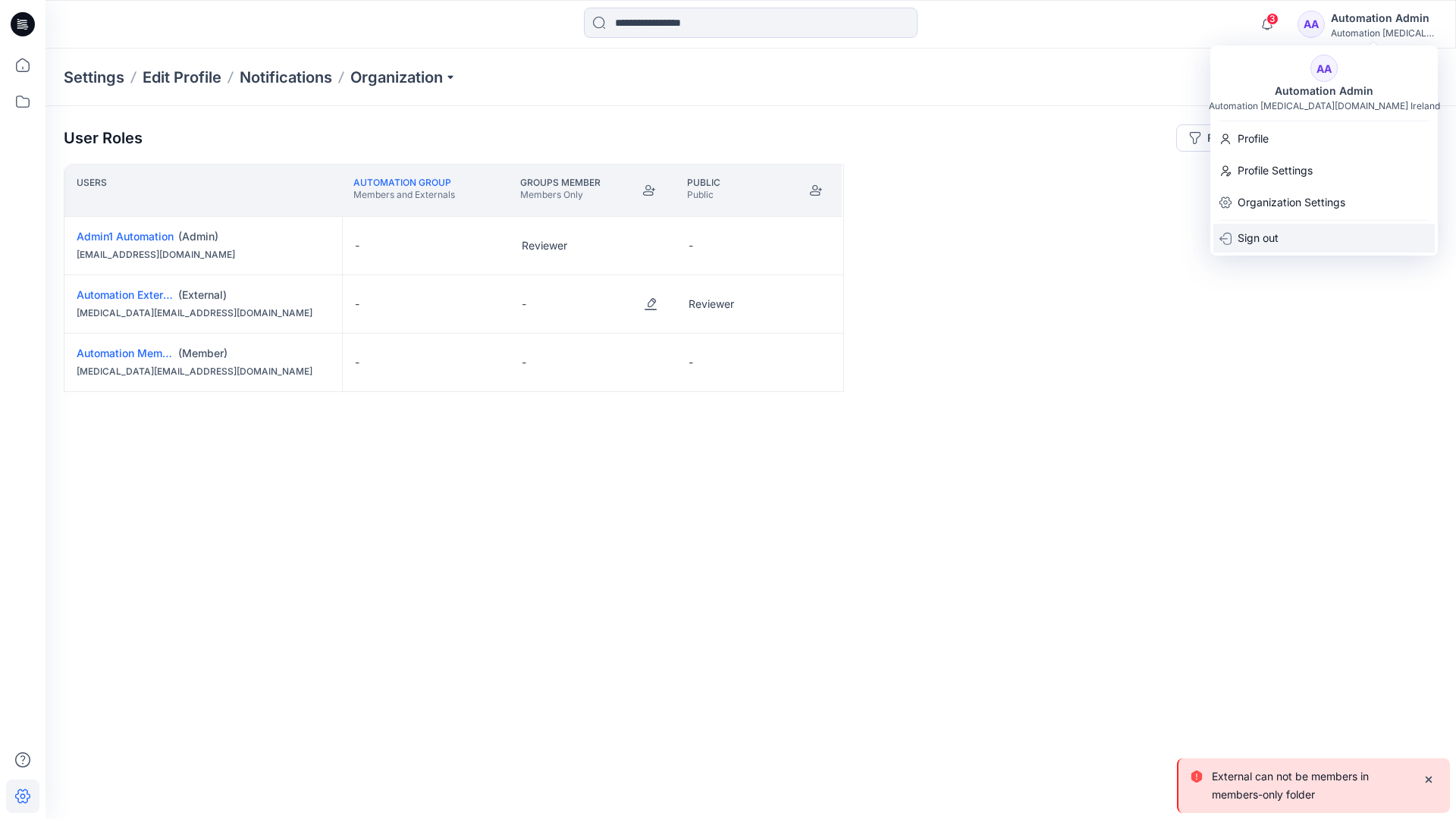
click at [1330, 228] on div "Sign out" at bounding box center [1323, 238] width 221 height 29
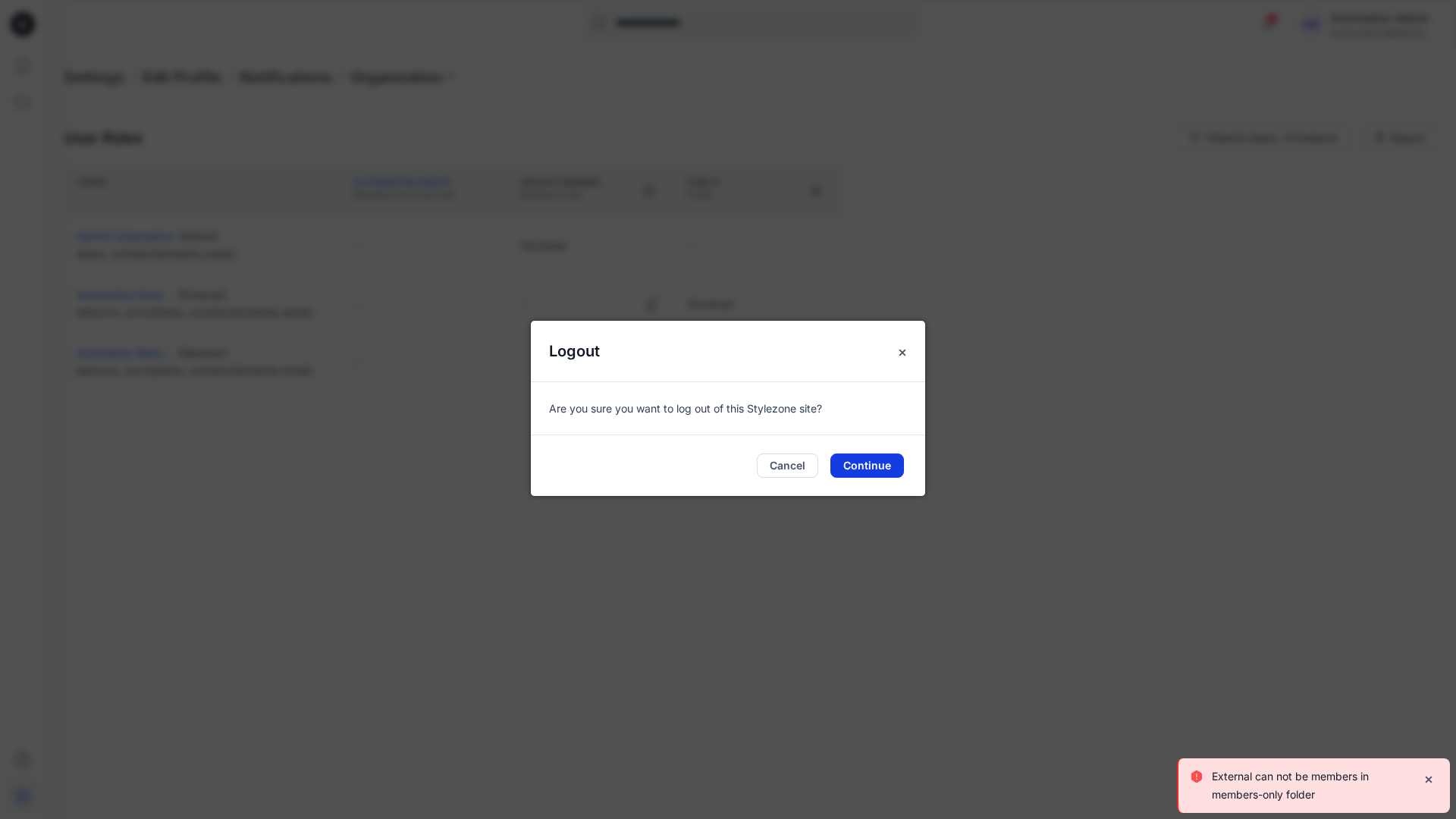
click at [881, 469] on button "Continue" at bounding box center [867, 465] width 74 height 24
